Goal: Task Accomplishment & Management: Manage account settings

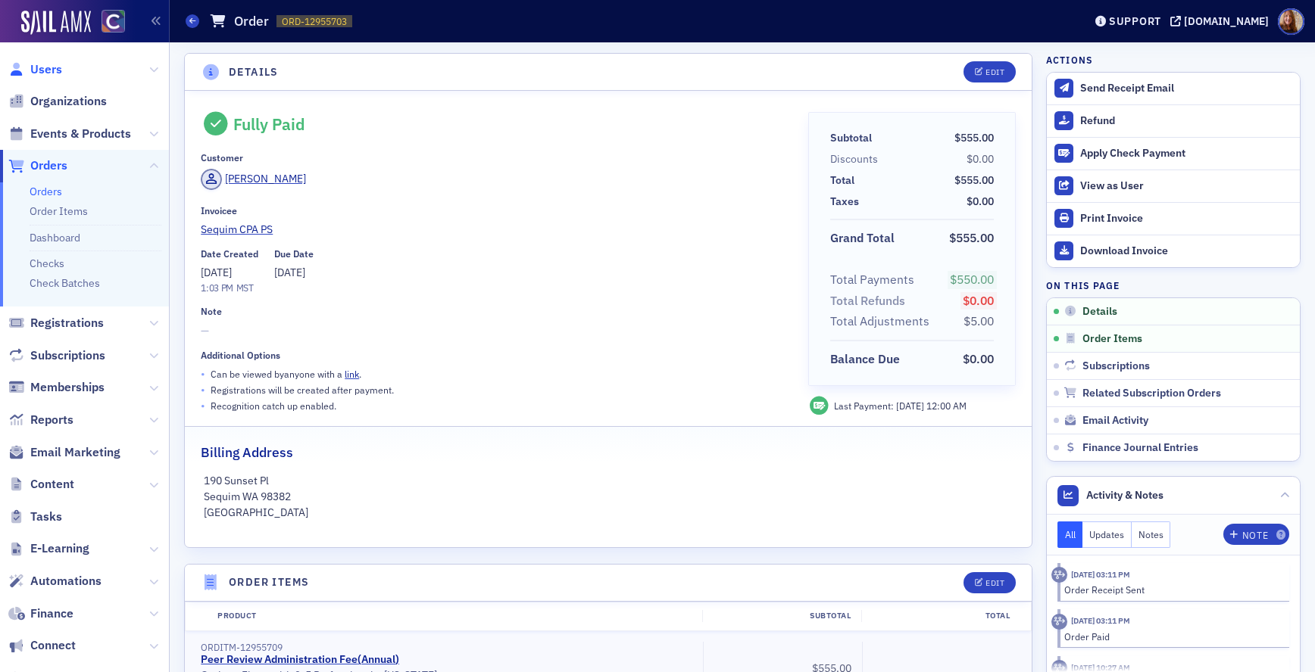
click at [54, 69] on span "Users" at bounding box center [46, 69] width 32 height 17
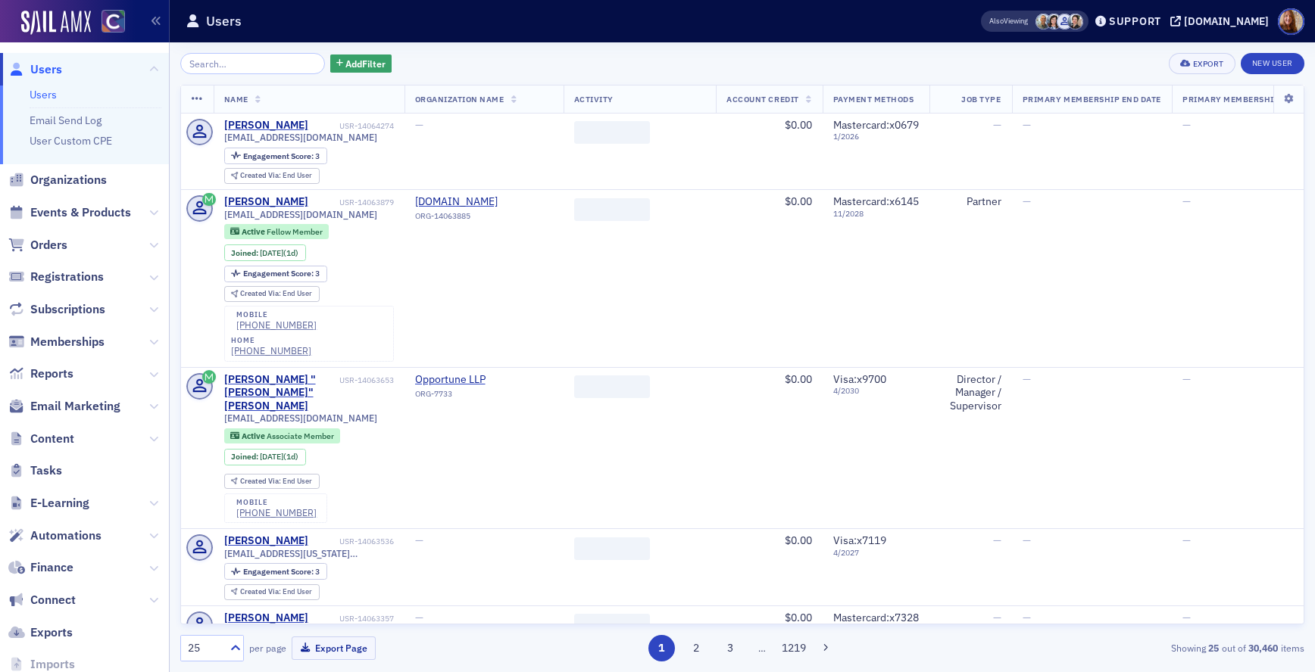
click at [242, 71] on input "search" at bounding box center [252, 63] width 145 height 21
click at [230, 60] on input "search" at bounding box center [252, 63] width 145 height 21
paste input "[PERSON_NAME][EMAIL_ADDRESS][PERSON_NAME][DOMAIN_NAME]"
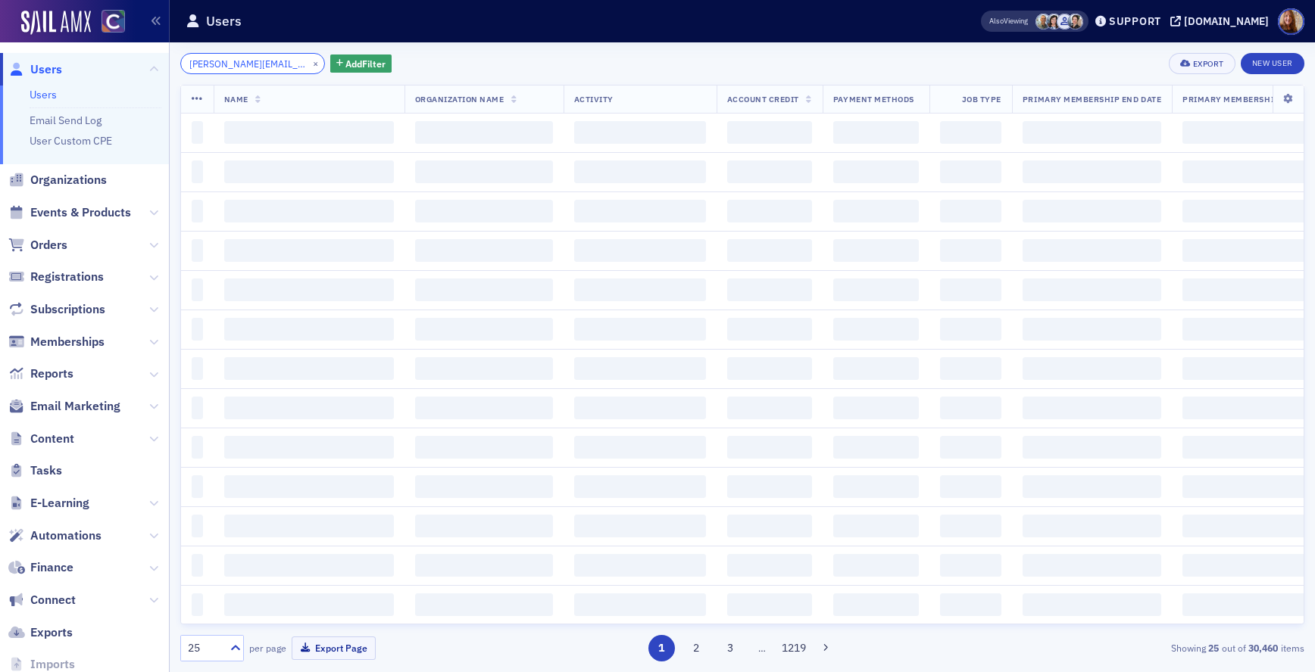
scroll to position [0, 34]
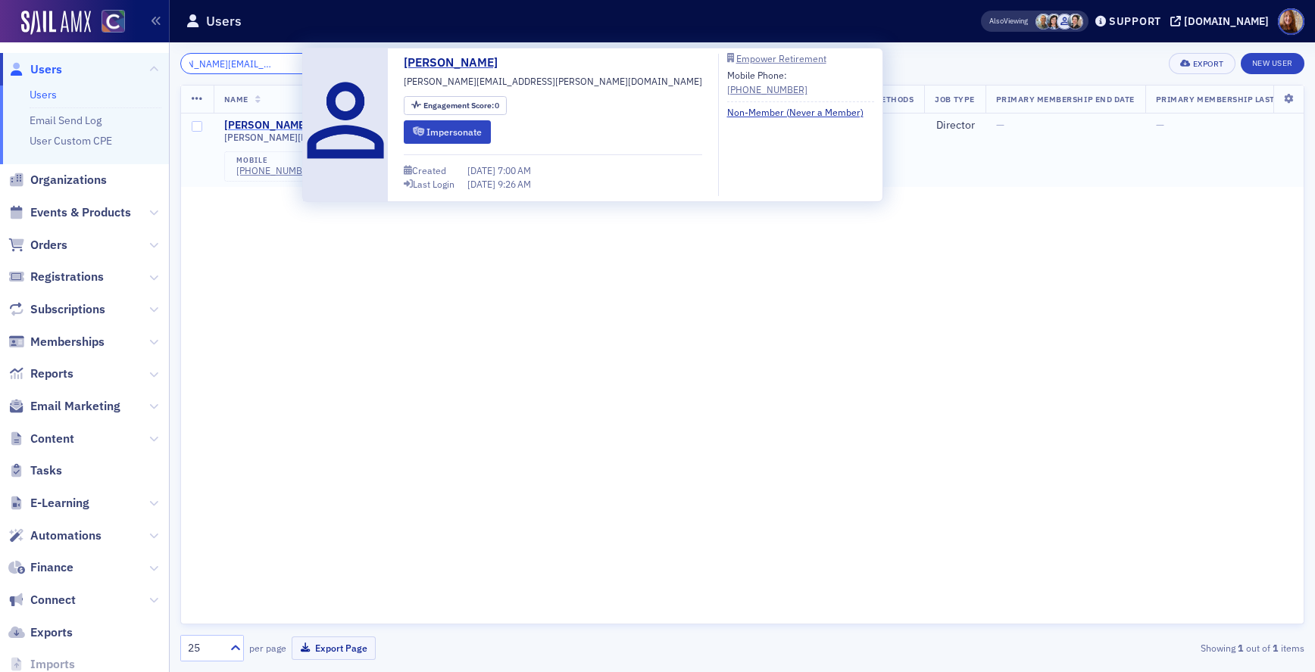
type input "[PERSON_NAME][EMAIL_ADDRESS][PERSON_NAME][DOMAIN_NAME]"
click at [289, 122] on div "[PERSON_NAME]" at bounding box center [266, 126] width 84 height 14
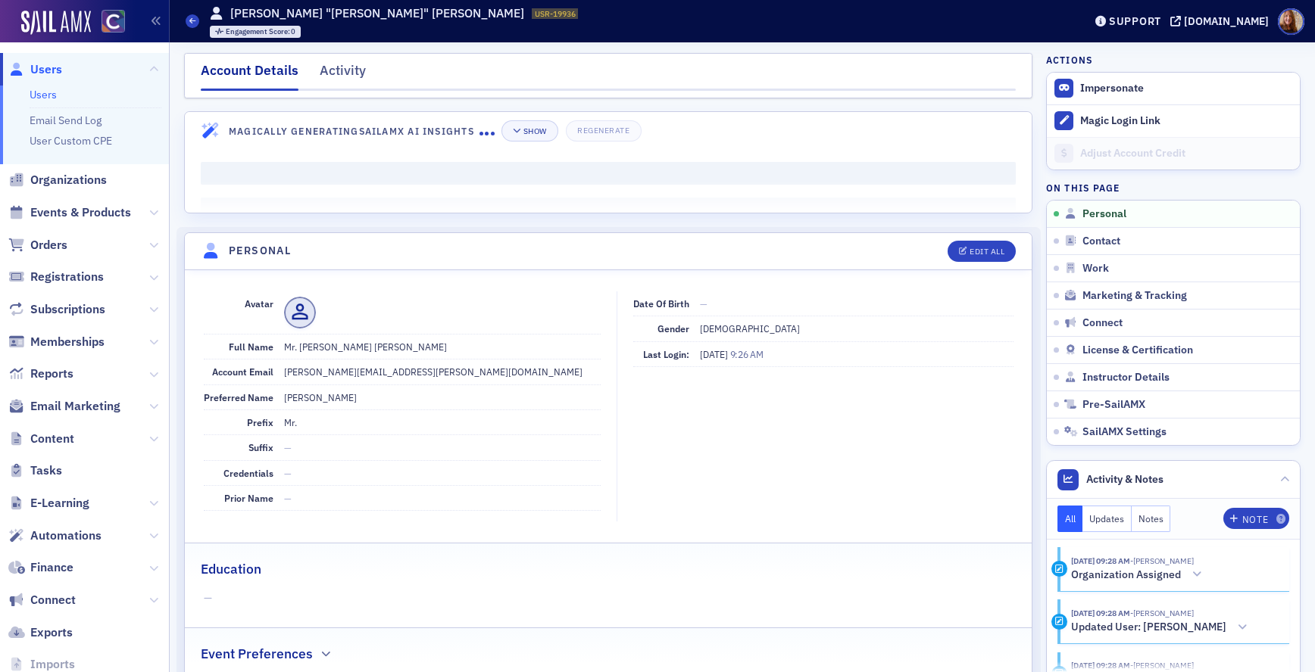
click at [370, 346] on dd "Mr. [PERSON_NAME] [PERSON_NAME]" at bounding box center [442, 347] width 317 height 24
copy dd "[PERSON_NAME]"
click at [51, 92] on link "Users" at bounding box center [43, 95] width 27 height 14
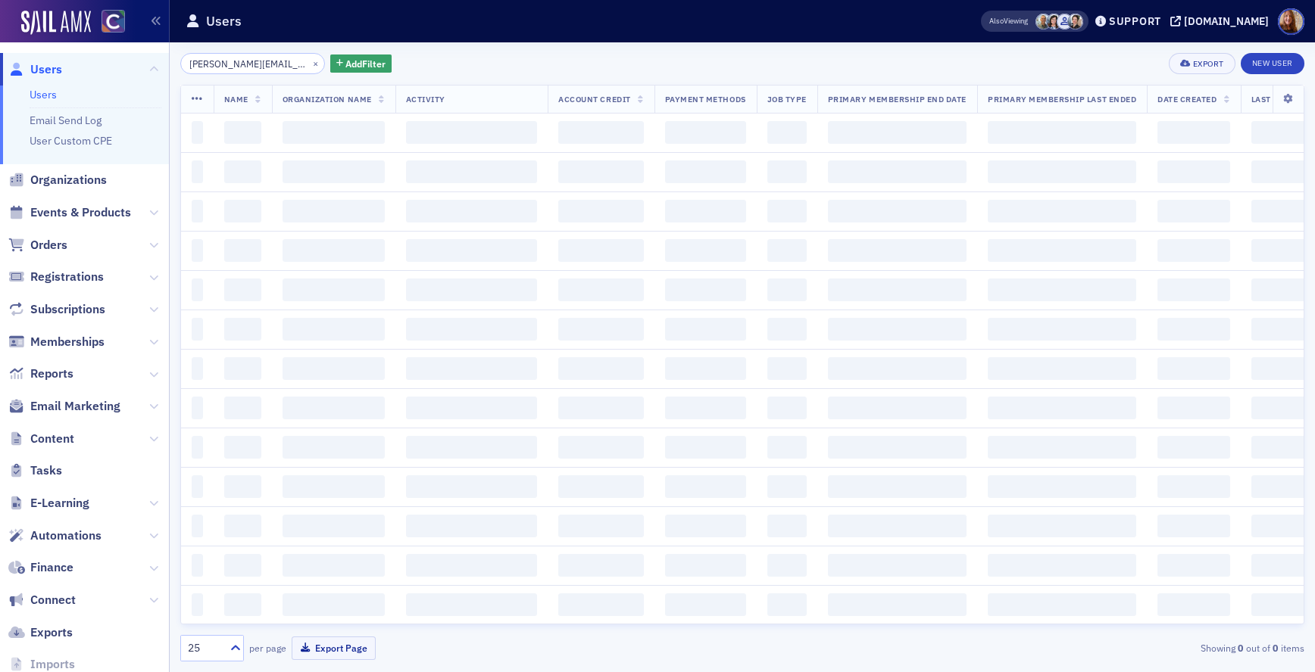
scroll to position [0, 34]
click at [257, 61] on input "[PERSON_NAME][EMAIL_ADDRESS][PERSON_NAME][DOMAIN_NAME]" at bounding box center [252, 63] width 145 height 21
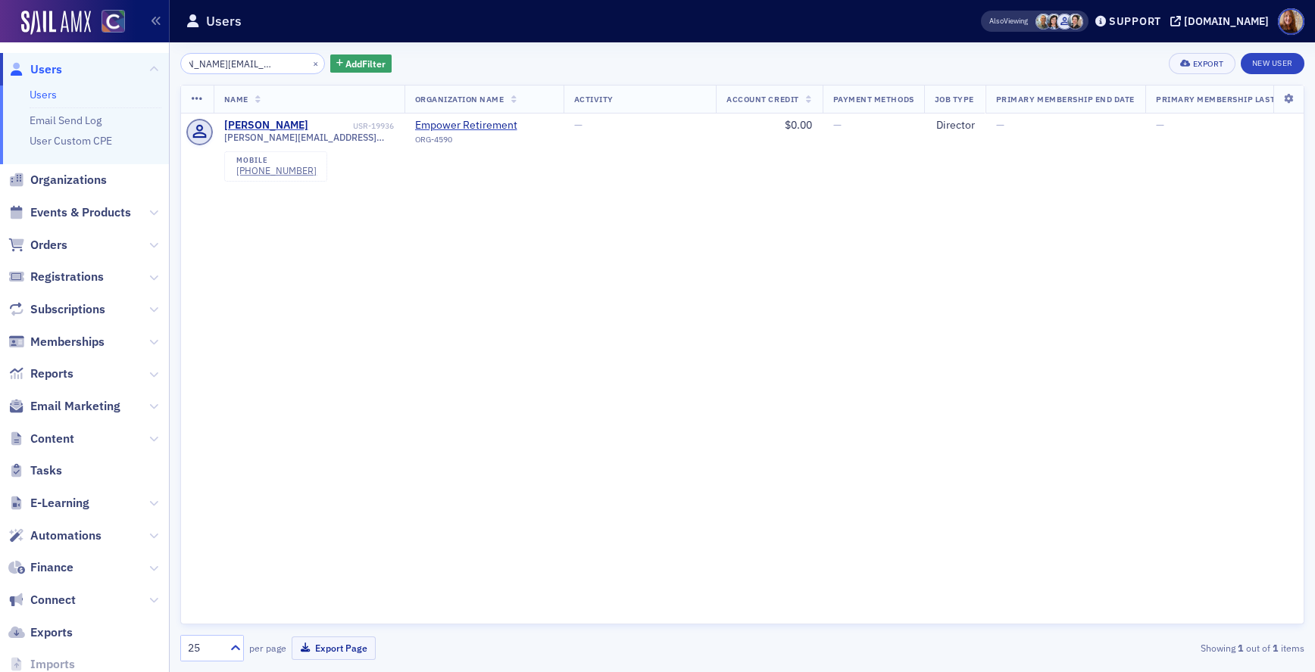
click at [257, 61] on input "[PERSON_NAME][EMAIL_ADDRESS][PERSON_NAME][DOMAIN_NAME]" at bounding box center [252, 63] width 145 height 21
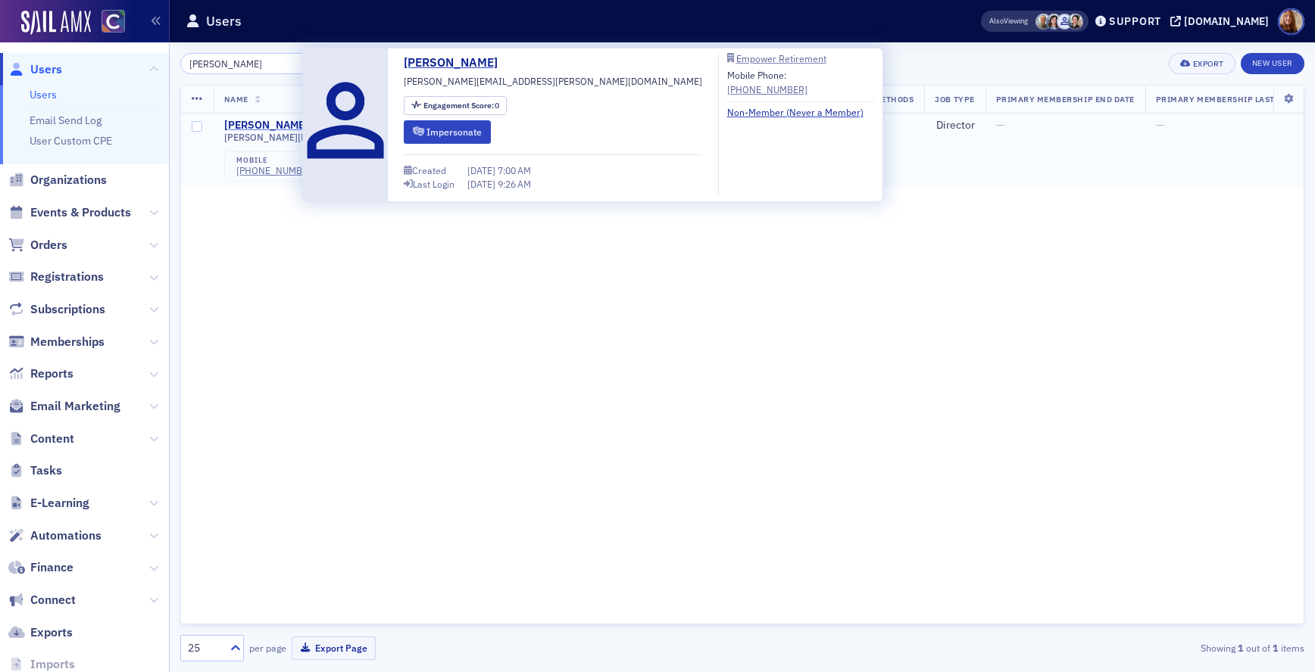
type input "[PERSON_NAME]"
click at [278, 123] on div "[PERSON_NAME]" at bounding box center [266, 126] width 84 height 14
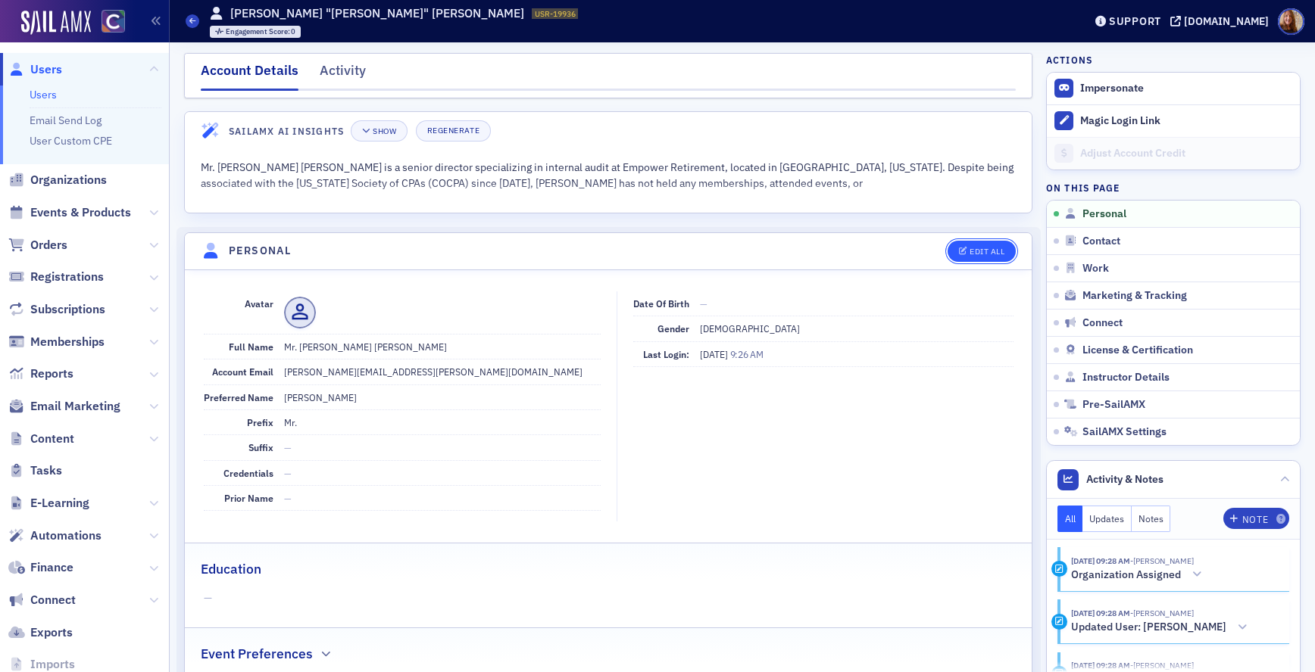
click at [1005, 253] on button "Edit All" at bounding box center [981, 251] width 68 height 21
select select "US"
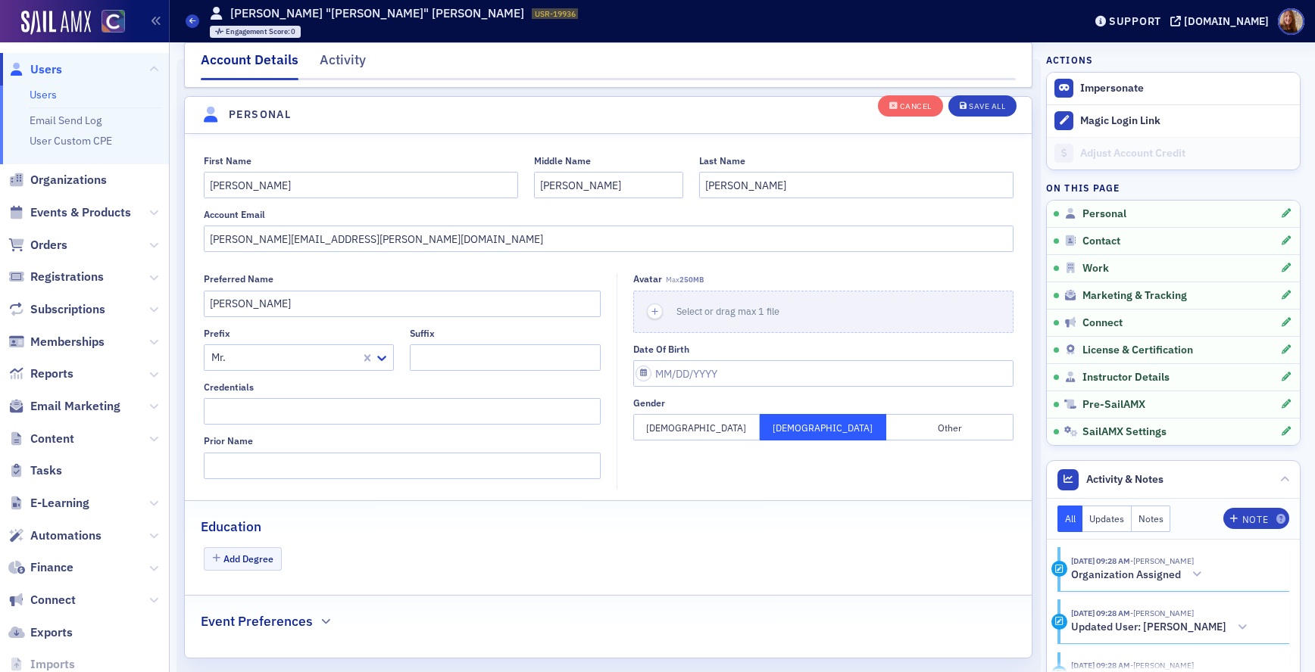
scroll to position [176, 0]
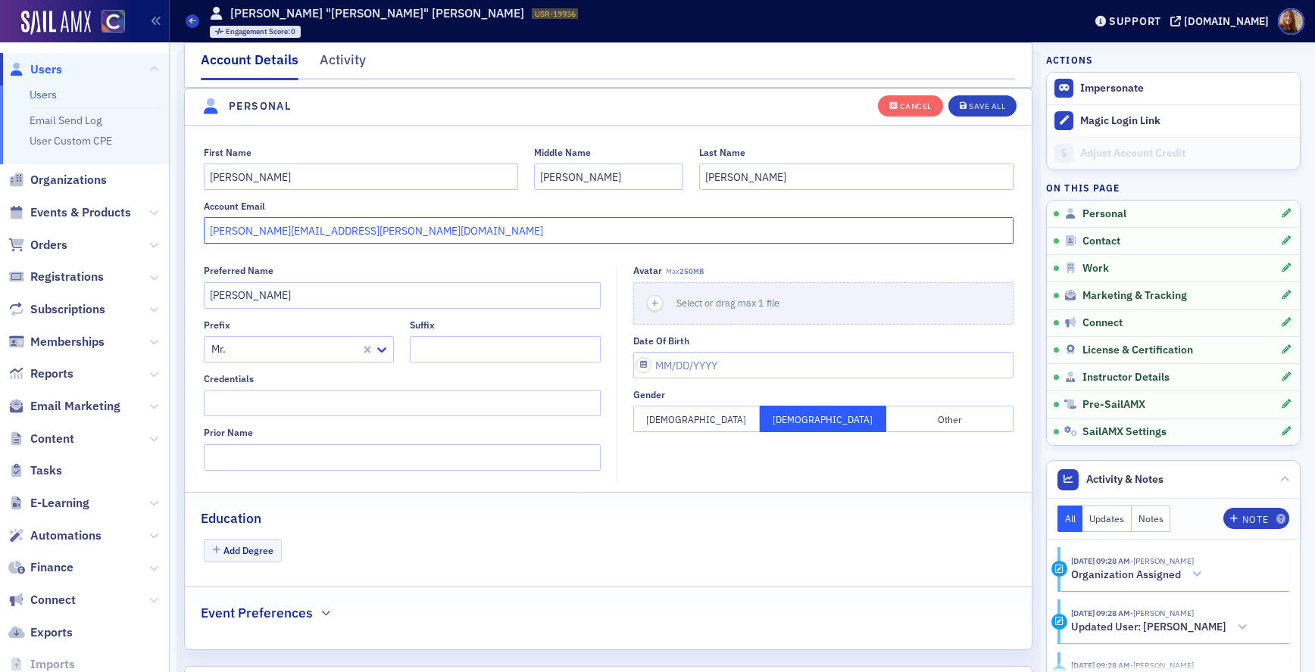
click at [401, 229] on input "[PERSON_NAME][EMAIL_ADDRESS][PERSON_NAME][DOMAIN_NAME]" at bounding box center [609, 230] width 810 height 27
paste input "[PERSON_NAME][EMAIL_ADDRESS][PERSON_NAME][DOMAIN_NAME]"
drag, startPoint x: 513, startPoint y: 226, endPoint x: 196, endPoint y: 220, distance: 316.6
click at [196, 220] on div "First Name [PERSON_NAME] Name [PERSON_NAME] Last Name [PERSON_NAME] Account Ema…" at bounding box center [608, 196] width 847 height 98
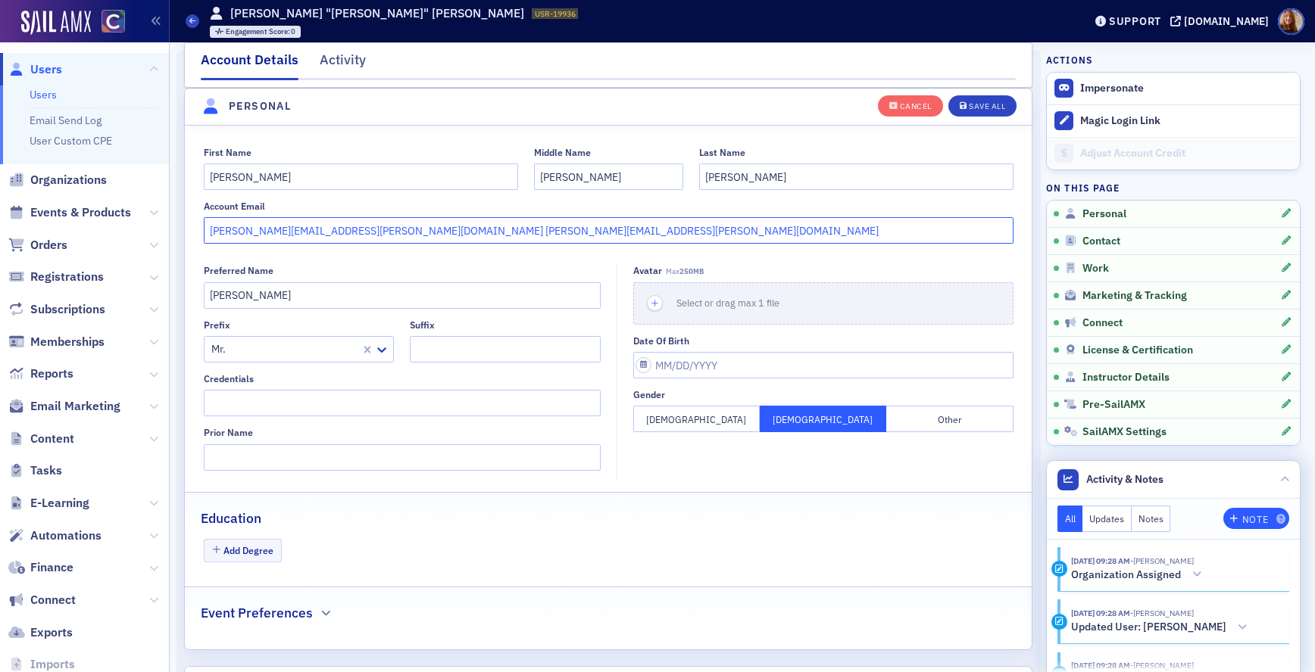
type input "[PERSON_NAME][EMAIL_ADDRESS][PERSON_NAME][DOMAIN_NAME] [PERSON_NAME][EMAIL_ADDR…"
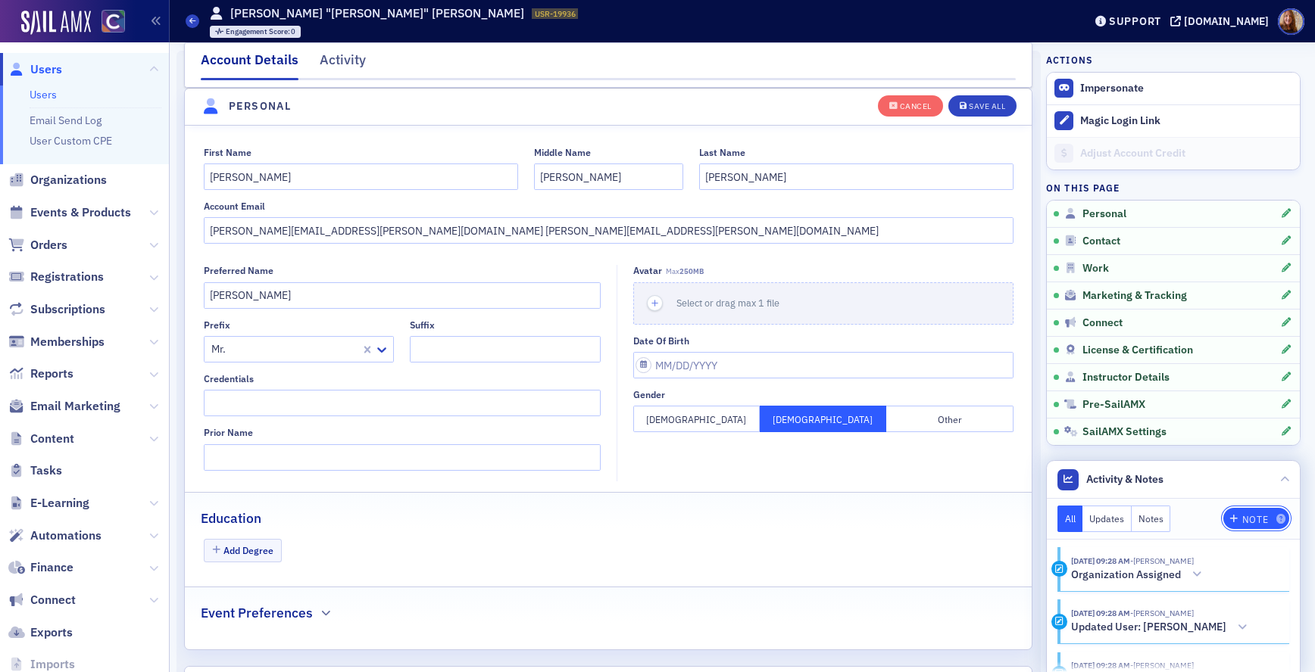
click at [1248, 519] on div "Note" at bounding box center [1255, 520] width 26 height 8
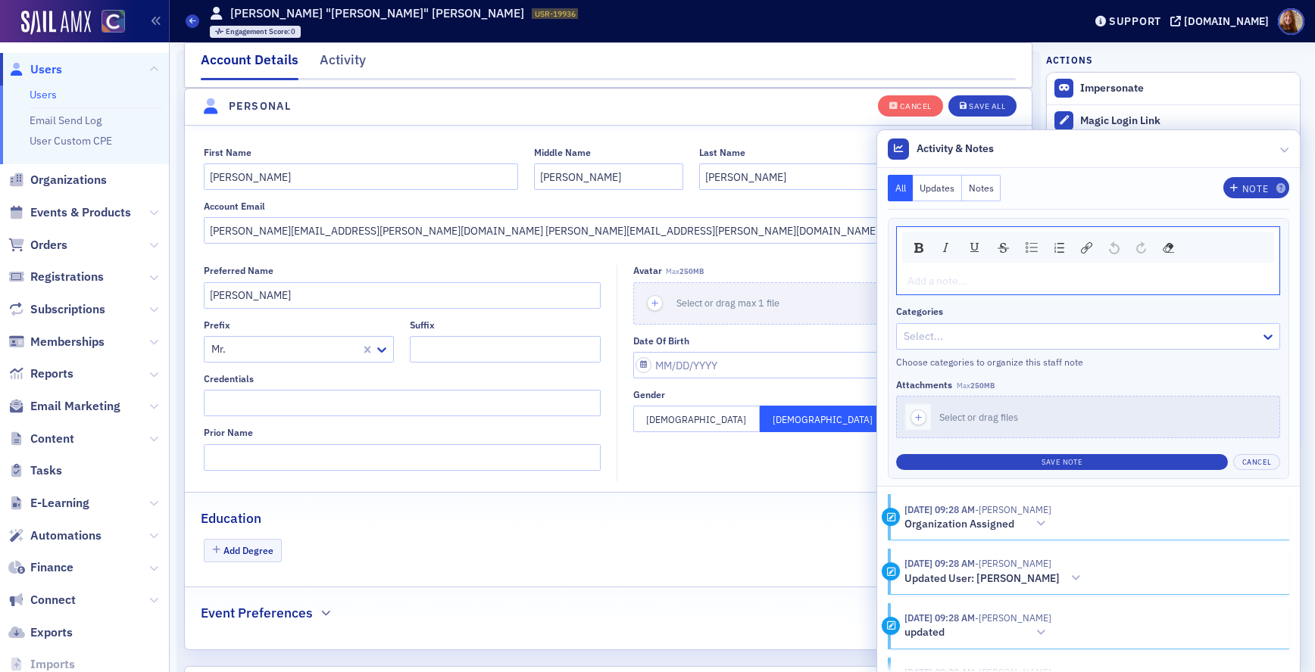
click at [959, 286] on div "rdw-editor" at bounding box center [1088, 281] width 360 height 16
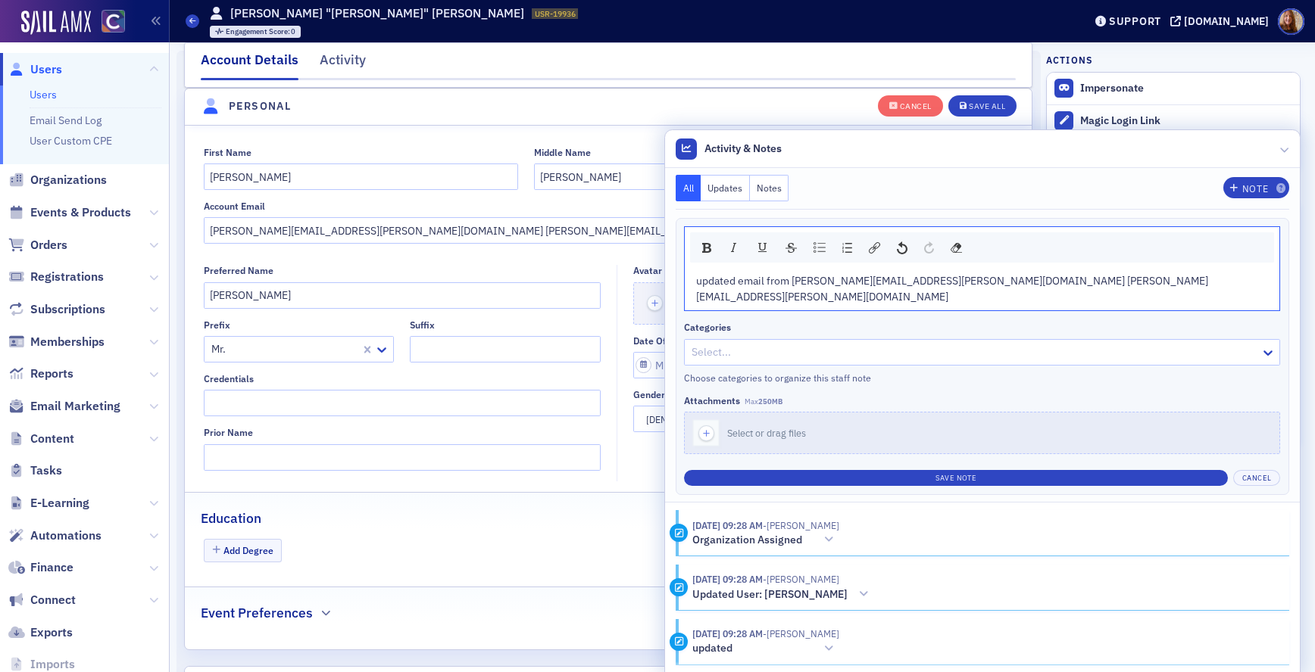
click at [1112, 279] on span "updated email from [PERSON_NAME][EMAIL_ADDRESS][PERSON_NAME][DOMAIN_NAME] [PERS…" at bounding box center [952, 289] width 512 height 30
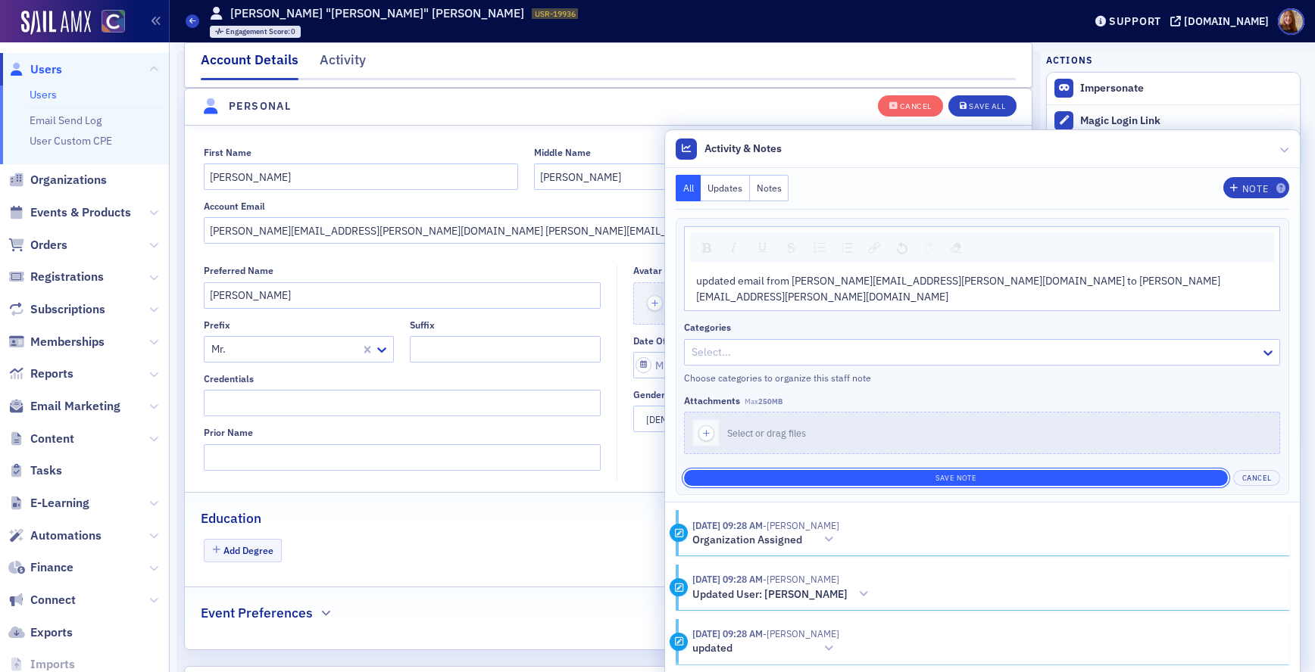
click at [1125, 470] on button "Save Note" at bounding box center [956, 478] width 544 height 16
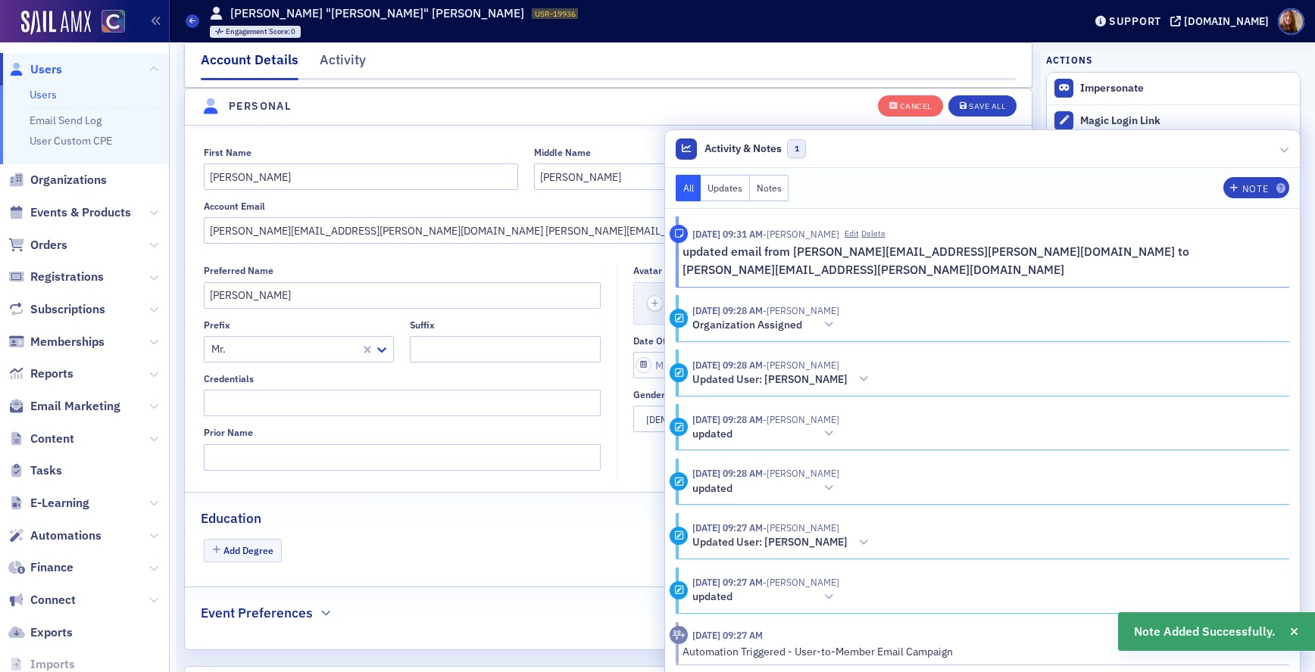
click at [337, 214] on div "Account Email [PERSON_NAME][EMAIL_ADDRESS][PERSON_NAME][DOMAIN_NAME] [PERSON_NA…" at bounding box center [609, 222] width 810 height 43
drag, startPoint x: 353, startPoint y: 236, endPoint x: 204, endPoint y: 229, distance: 148.6
click at [204, 229] on input "[PERSON_NAME][EMAIL_ADDRESS][PERSON_NAME][DOMAIN_NAME] [PERSON_NAME][EMAIL_ADDR…" at bounding box center [609, 230] width 810 height 27
click at [342, 231] on input "[PERSON_NAME][EMAIL_ADDRESS][PERSON_NAME][DOMAIN_NAME]" at bounding box center [609, 230] width 810 height 27
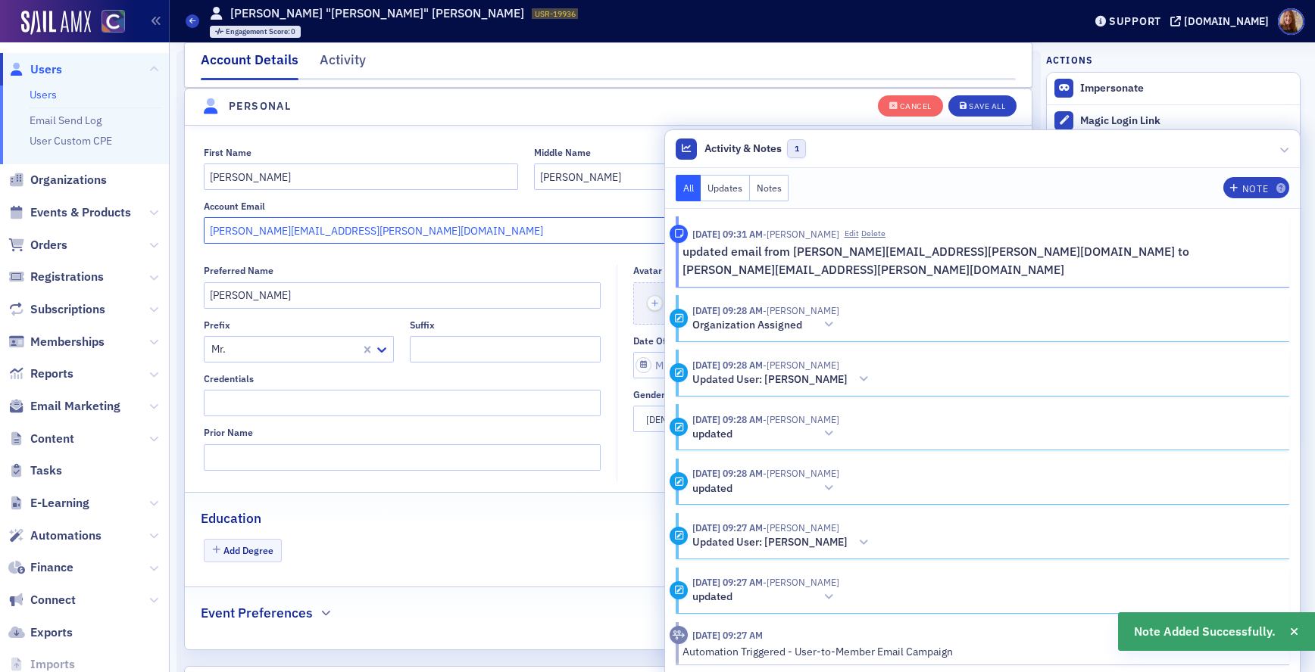
click at [342, 231] on input "[PERSON_NAME][EMAIL_ADDRESS][PERSON_NAME][DOMAIN_NAME]" at bounding box center [609, 230] width 810 height 27
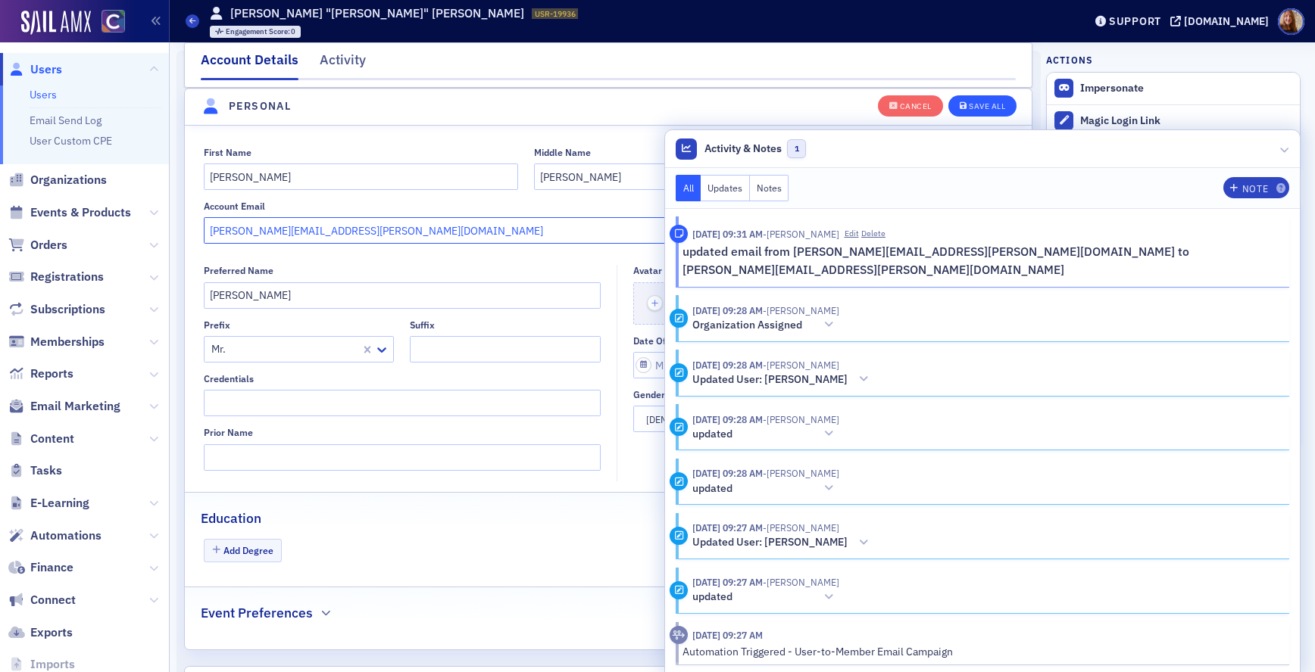
type input "[PERSON_NAME][EMAIL_ADDRESS][PERSON_NAME][DOMAIN_NAME]"
click at [976, 108] on div "Save All" at bounding box center [987, 106] width 36 height 8
